Goal: Navigation & Orientation: Understand site structure

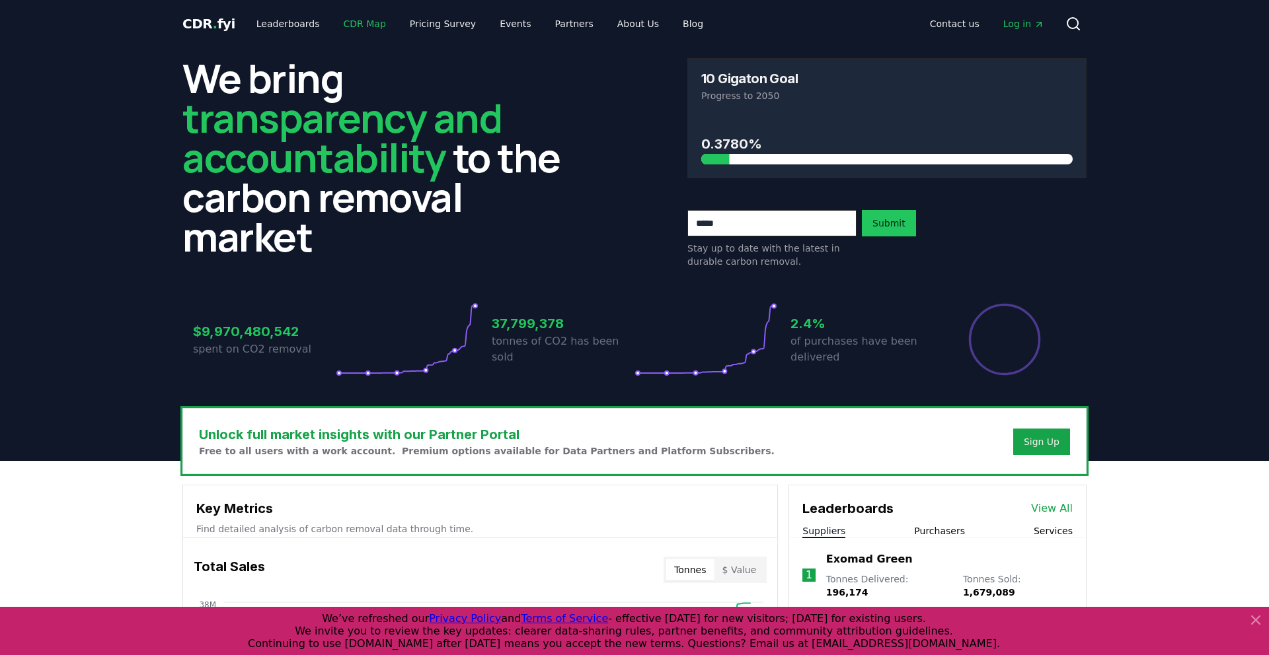
click at [364, 29] on link "CDR Map" at bounding box center [364, 24] width 63 height 24
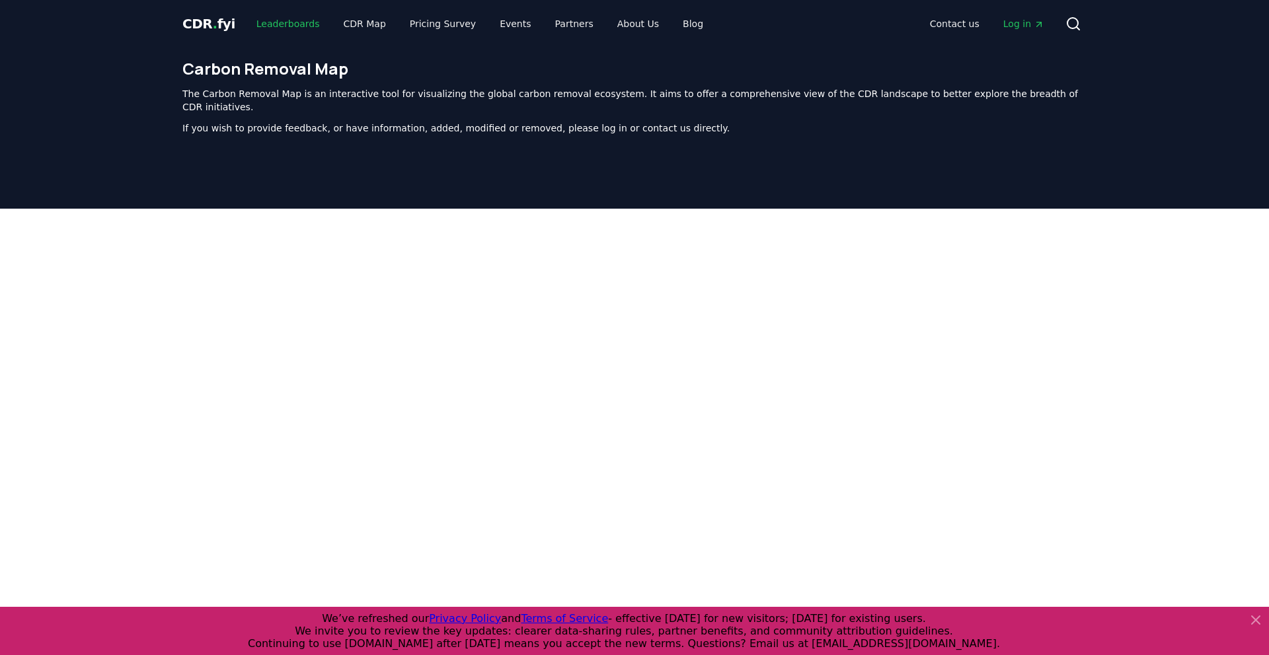
click at [285, 25] on link "Leaderboards" at bounding box center [288, 24] width 85 height 24
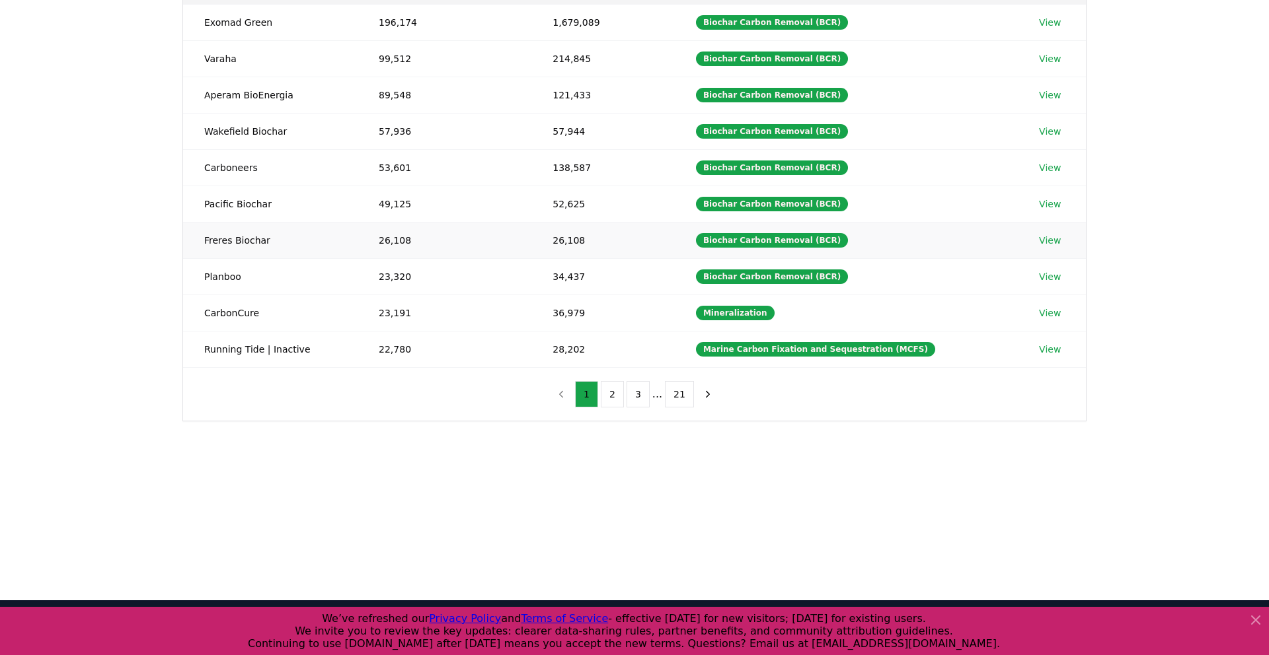
scroll to position [365, 0]
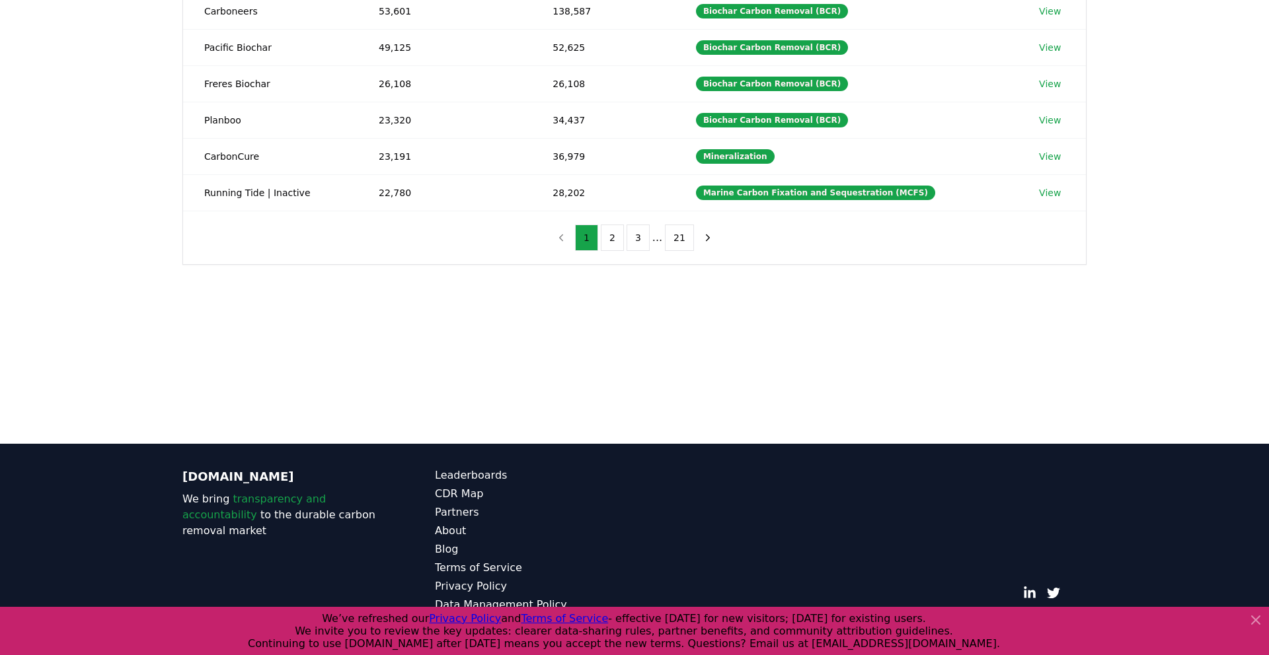
click at [640, 254] on div "1 2 3 ... 21" at bounding box center [634, 237] width 196 height 53
click at [639, 239] on button "3" at bounding box center [637, 238] width 23 height 26
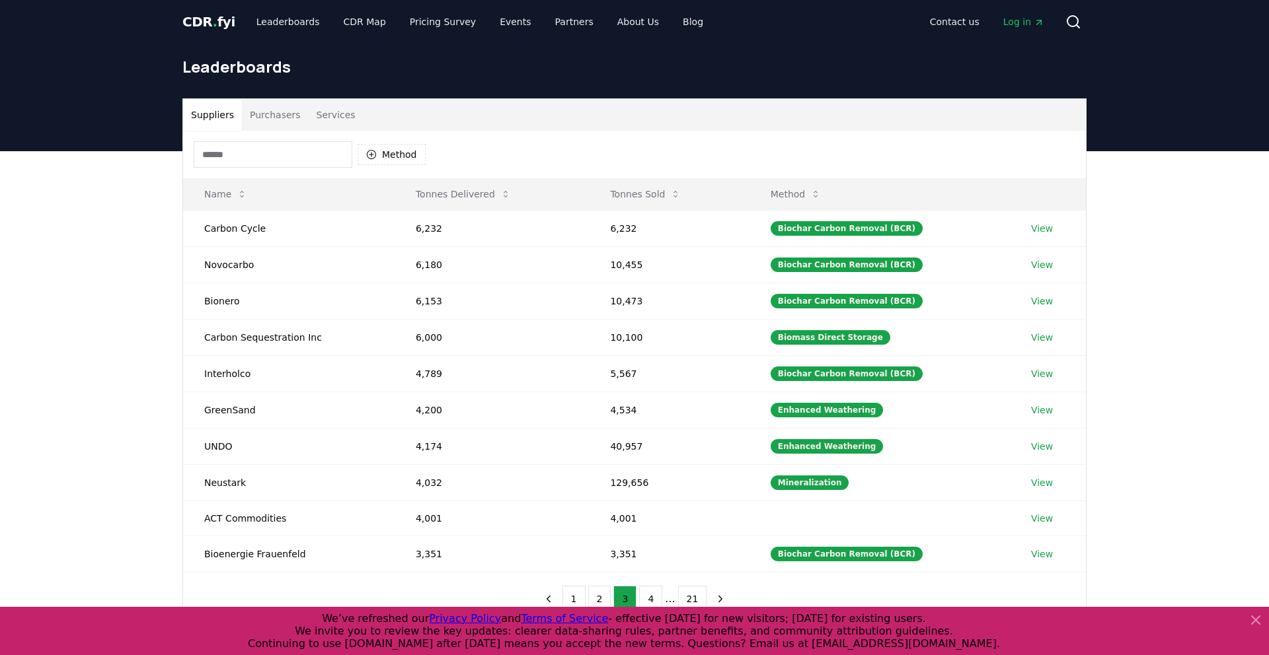
scroll to position [0, 0]
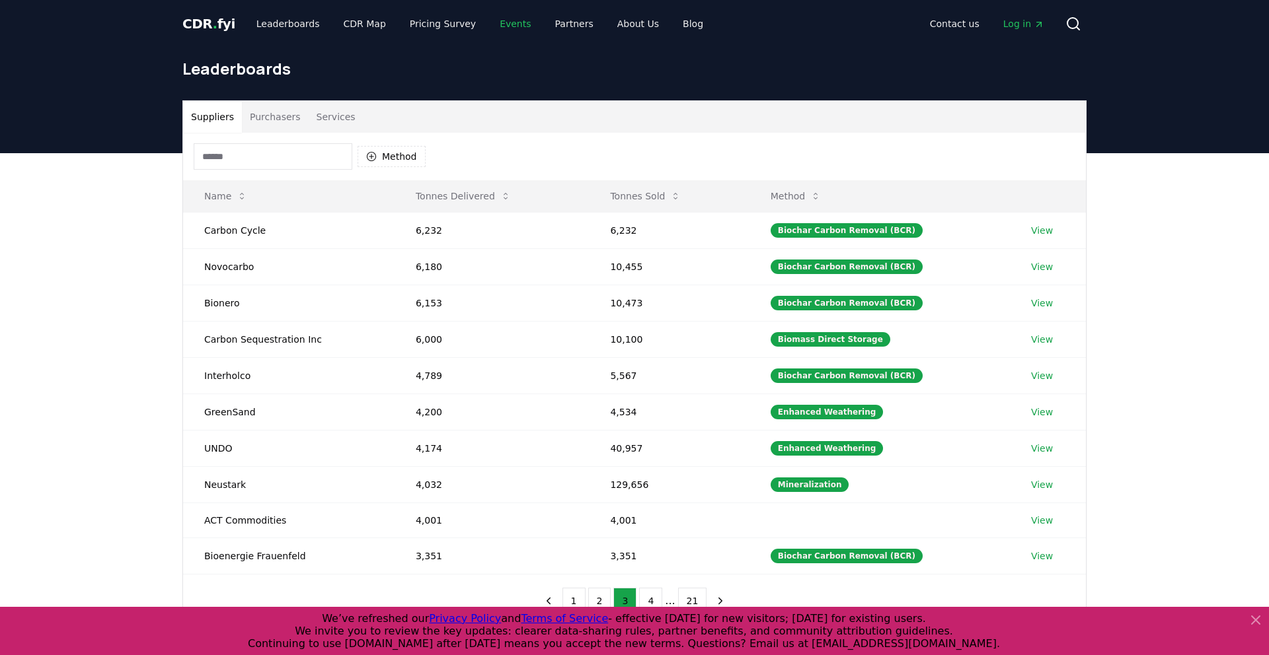
click at [505, 29] on link "Events" at bounding box center [515, 24] width 52 height 24
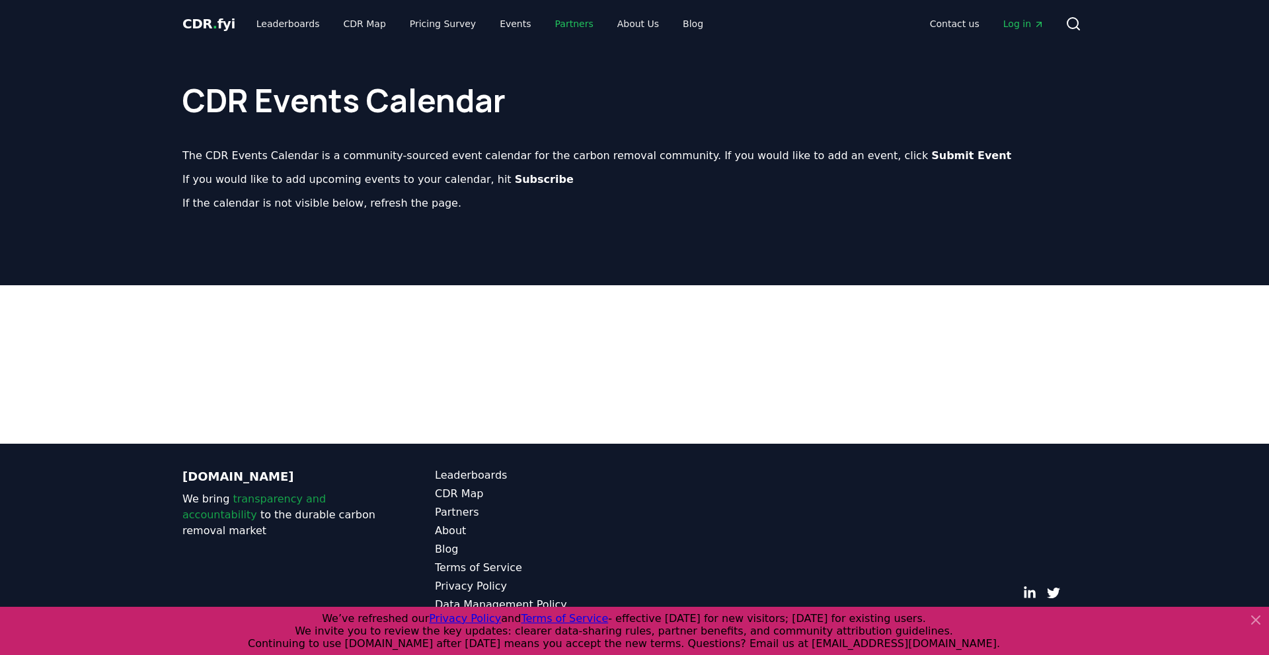
click at [560, 24] on link "Partners" at bounding box center [573, 24] width 59 height 24
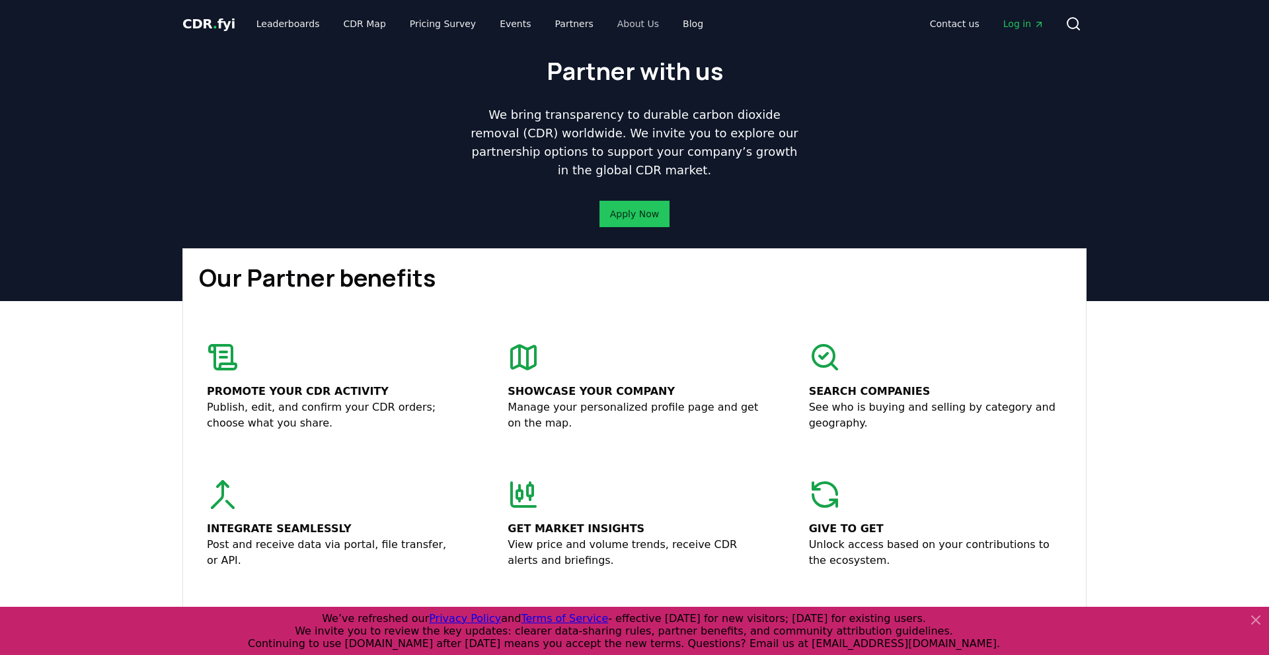
click at [620, 23] on link "About Us" at bounding box center [638, 24] width 63 height 24
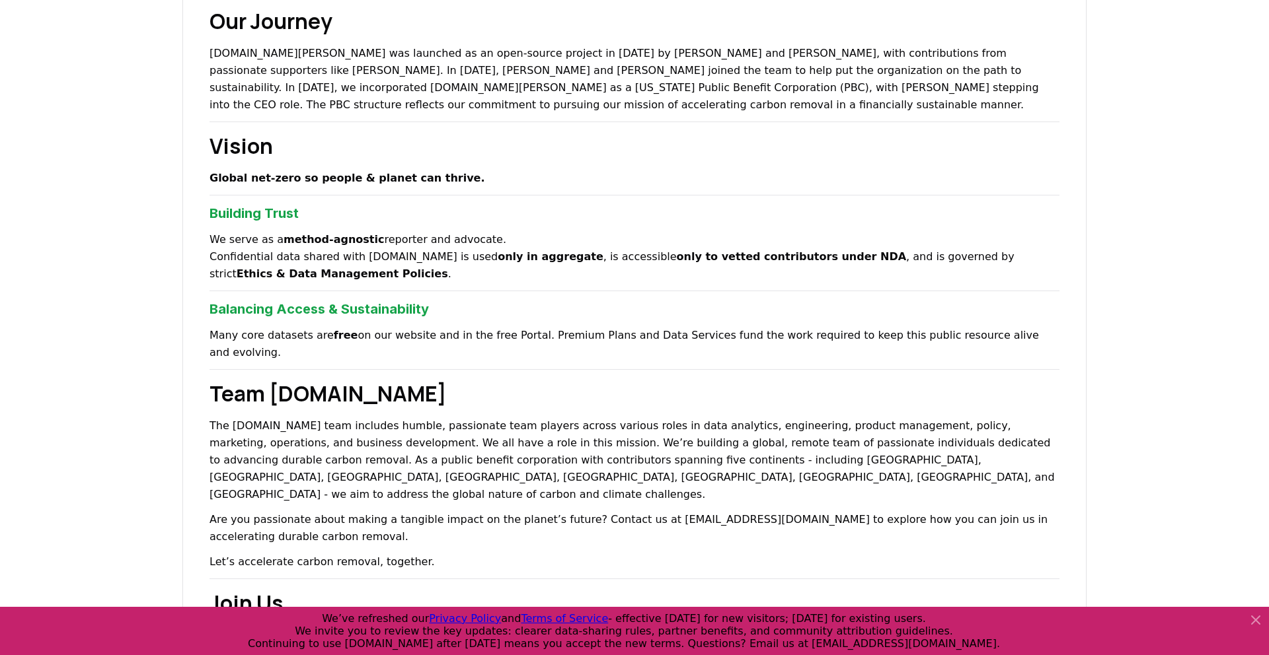
scroll to position [503, 0]
